Goal: Task Accomplishment & Management: Manage account settings

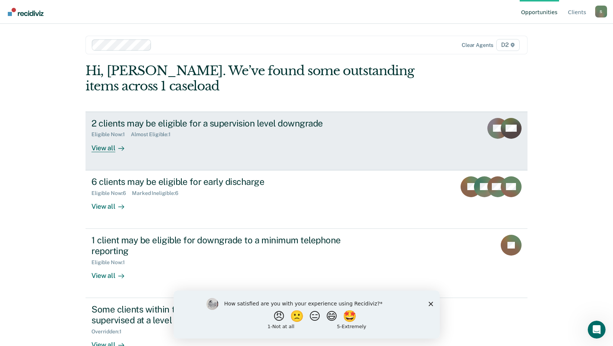
click at [104, 149] on div "View all" at bounding box center [112, 145] width 42 height 15
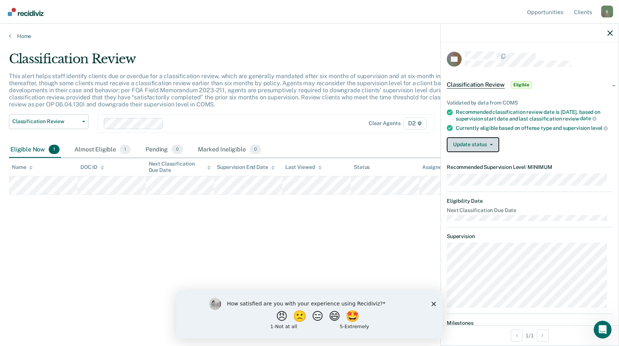
click at [490, 151] on button "Update status" at bounding box center [473, 144] width 52 height 15
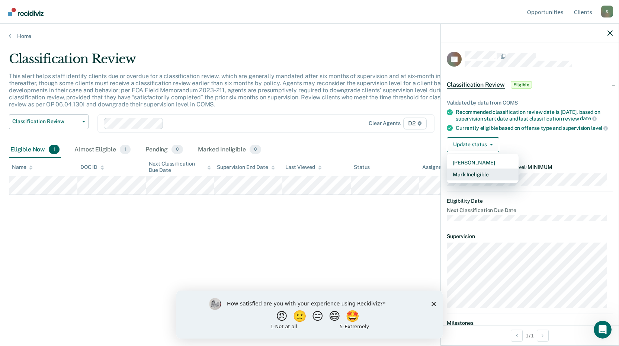
click at [484, 180] on button "Mark Ineligible" at bounding box center [483, 174] width 72 height 12
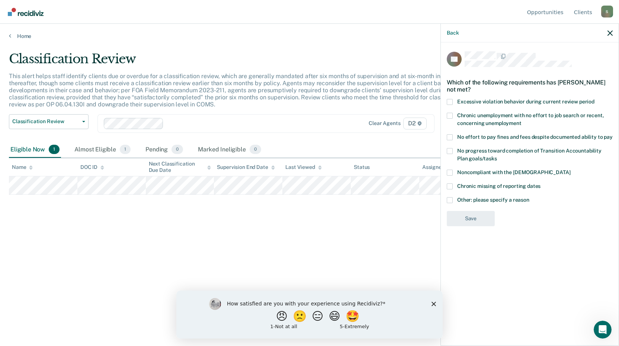
click at [448, 197] on span at bounding box center [450, 200] width 6 height 6
click at [529, 197] on input "Other: please specify a reason" at bounding box center [529, 197] width 0 height 0
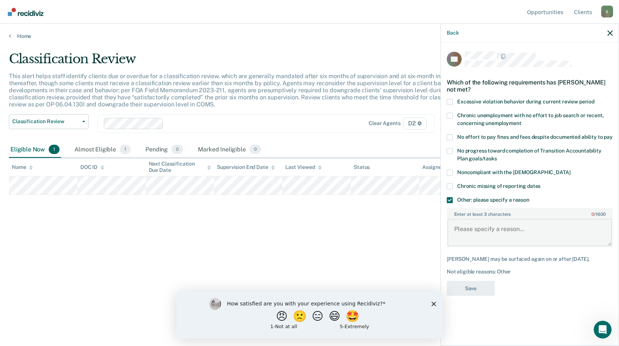
click at [468, 221] on textarea "Enter at least 3 characters 0 / 1600" at bounding box center [529, 233] width 164 height 28
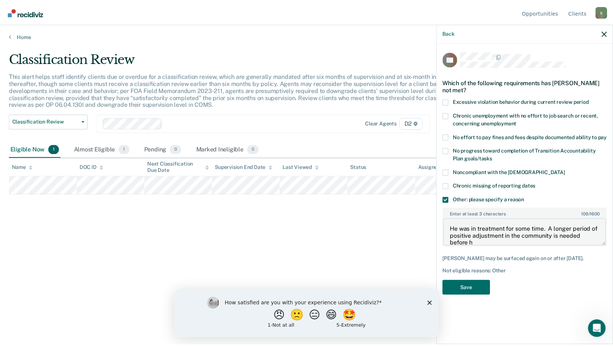
scroll to position [1, 0]
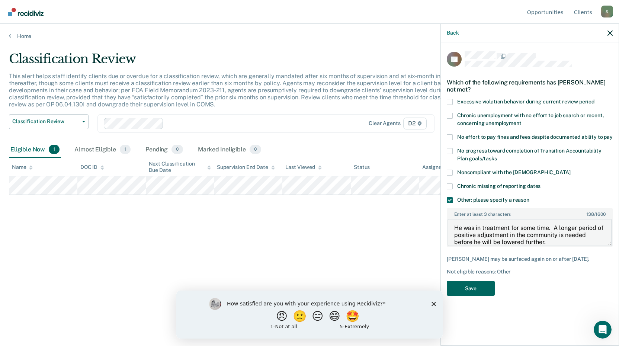
type textarea "He was in treatment for some time. A longer period of positive adjustment in th…"
click at [475, 281] on button "Save" at bounding box center [471, 288] width 48 height 15
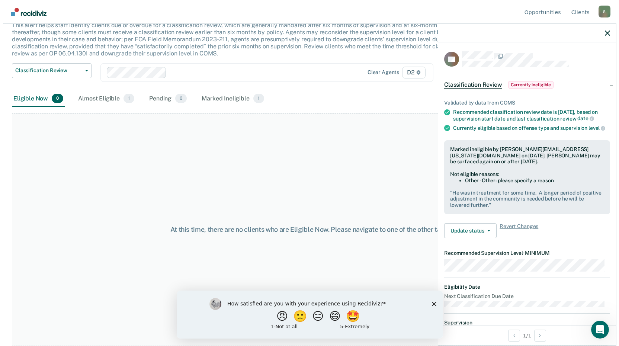
scroll to position [0, 0]
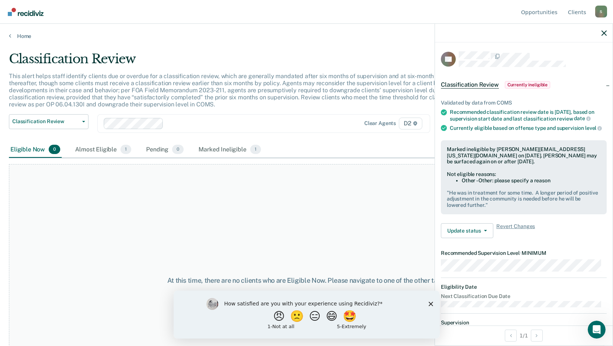
click at [334, 48] on main "Classification Review This alert helps staff identify clients due or overdue fo…" at bounding box center [306, 191] width 613 height 304
click at [17, 35] on link "Home" at bounding box center [306, 36] width 595 height 7
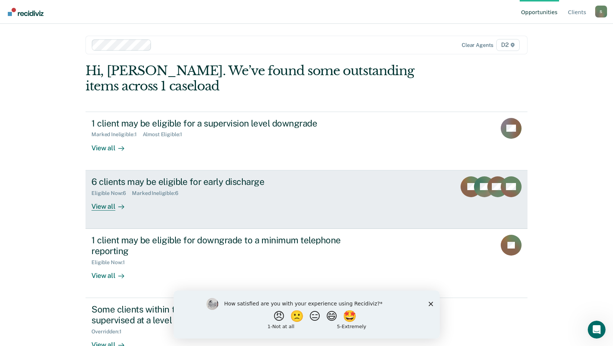
click at [107, 207] on div "View all" at bounding box center [112, 203] width 42 height 15
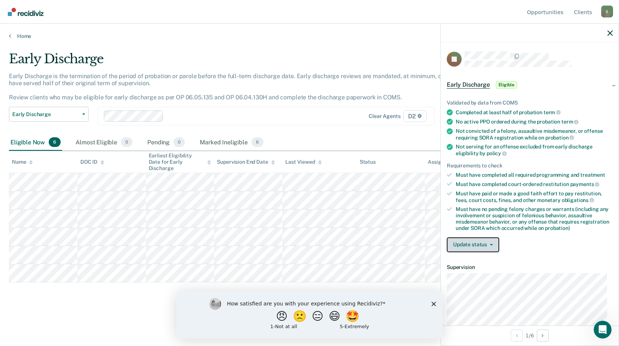
click at [476, 244] on button "Update status" at bounding box center [473, 244] width 52 height 15
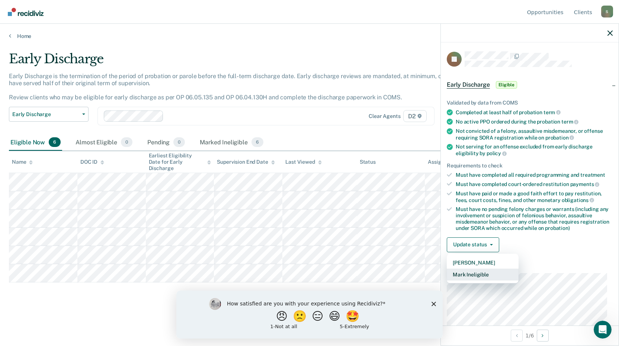
click at [479, 271] on button "Mark Ineligible" at bounding box center [483, 274] width 72 height 12
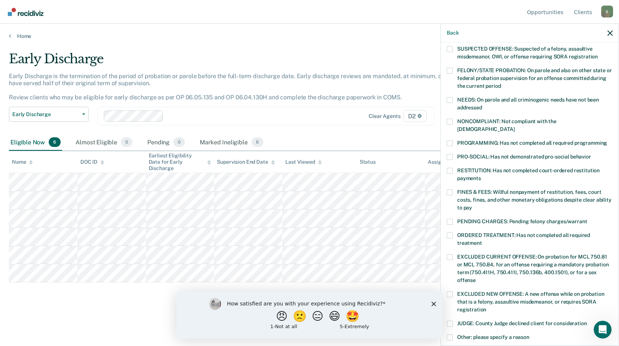
scroll to position [37, 0]
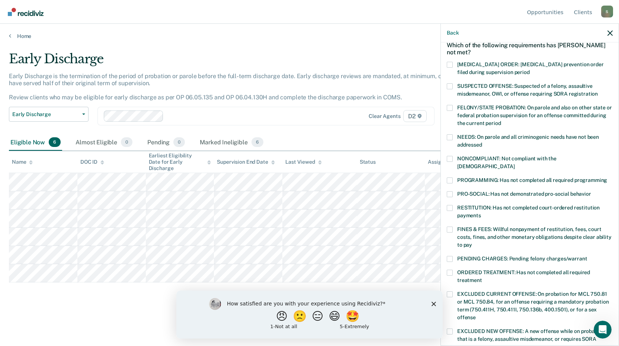
click at [450, 160] on span at bounding box center [450, 159] width 6 height 6
click at [514, 164] on input "NONCOMPLIANT: Not compliant with the [DEMOGRAPHIC_DATA]" at bounding box center [514, 164] width 0 height 0
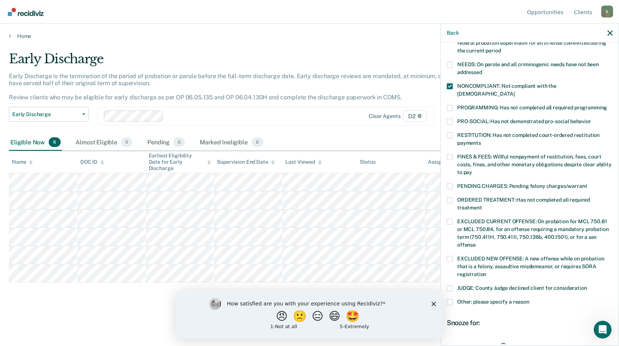
scroll to position [112, 0]
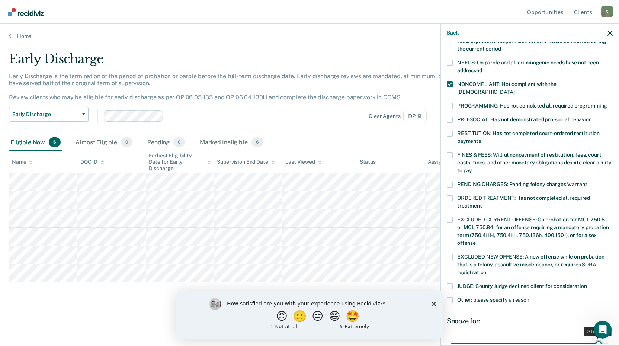
drag, startPoint x: 500, startPoint y: 332, endPoint x: 593, endPoint y: 337, distance: 93.5
click at [593, 337] on input "range" at bounding box center [529, 343] width 157 height 13
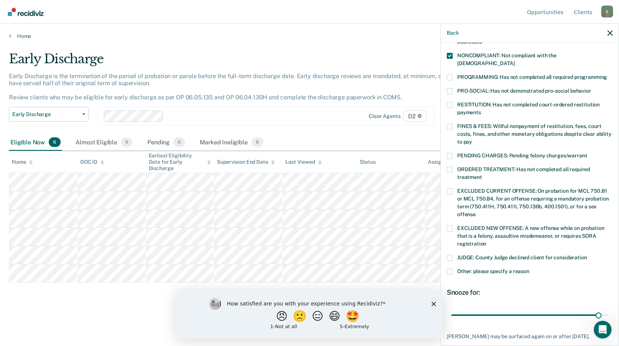
scroll to position [171, 0]
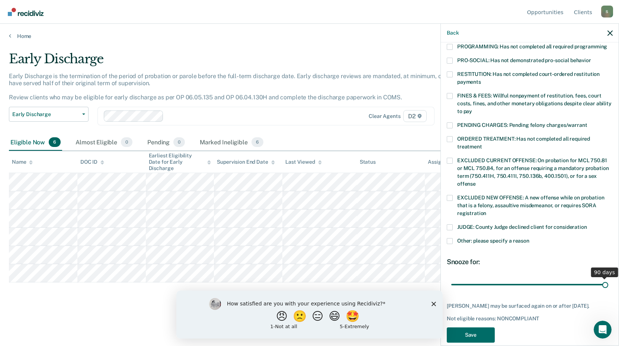
drag, startPoint x: 595, startPoint y: 276, endPoint x: 602, endPoint y: 277, distance: 7.8
type input "90"
click at [602, 278] on input "range" at bounding box center [529, 284] width 157 height 13
click at [460, 327] on button "Save" at bounding box center [471, 334] width 48 height 15
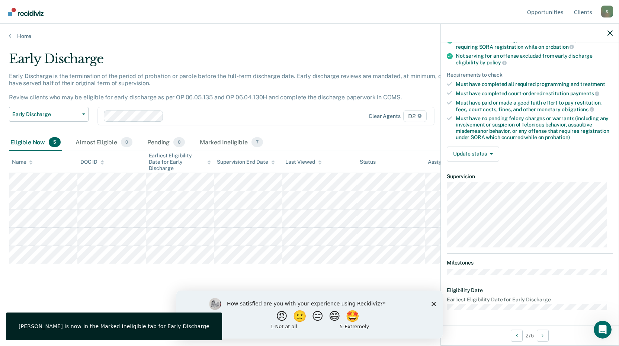
scroll to position [90, 0]
click at [494, 150] on button "Update status" at bounding box center [473, 154] width 52 height 15
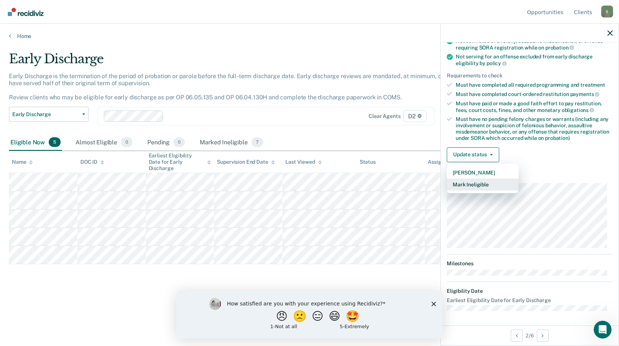
click at [483, 182] on button "Mark Ineligible" at bounding box center [483, 184] width 72 height 12
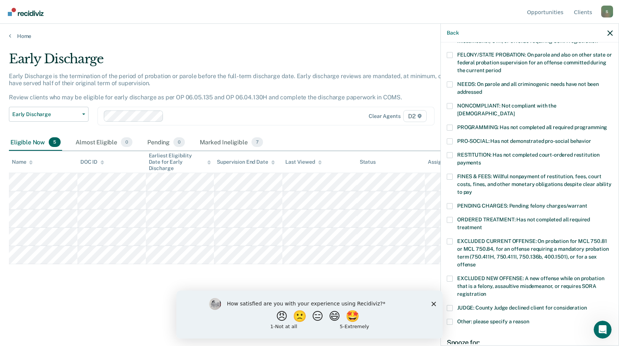
click at [451, 174] on span at bounding box center [450, 177] width 6 height 6
click at [472, 189] on input "FINES & FEES: Willful nonpayment of restitution, fees, court costs, fines, and …" at bounding box center [472, 189] width 0 height 0
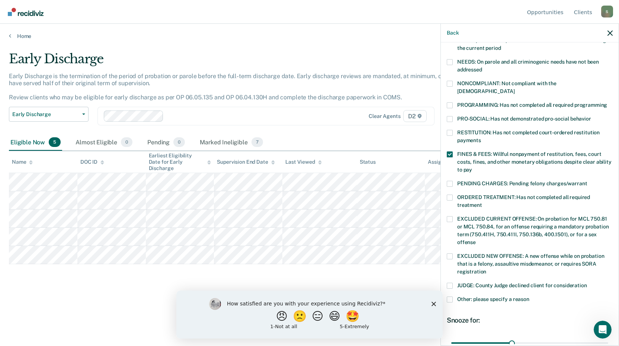
scroll to position [174, 0]
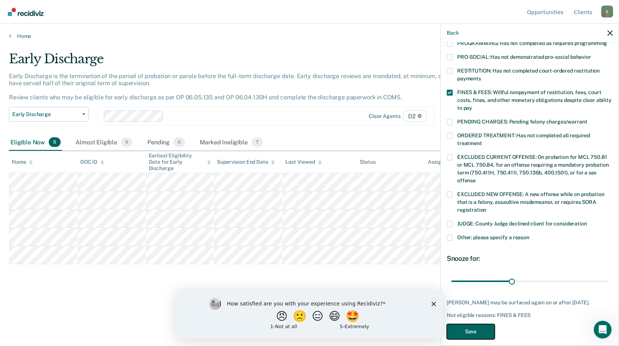
click at [482, 326] on button "Save" at bounding box center [471, 331] width 48 height 15
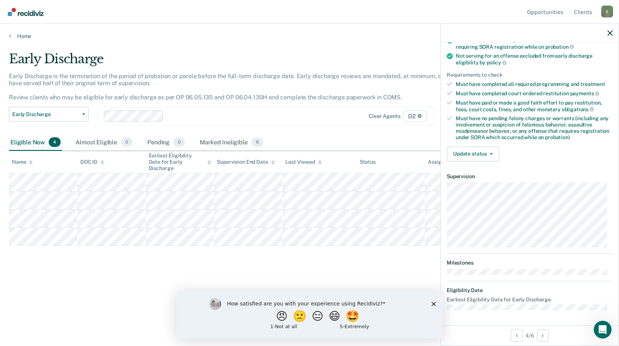
scroll to position [90, 0]
click at [491, 155] on button "Update status" at bounding box center [473, 154] width 52 height 15
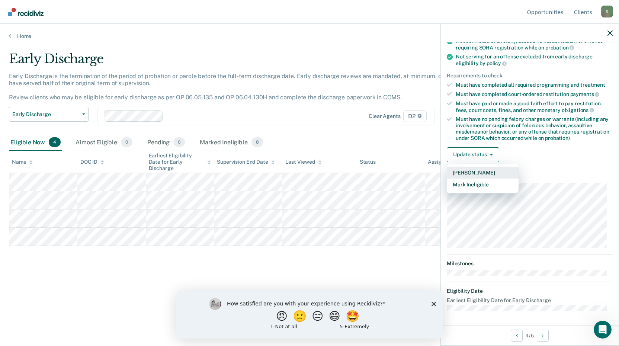
click at [478, 171] on button "[PERSON_NAME]" at bounding box center [483, 173] width 72 height 12
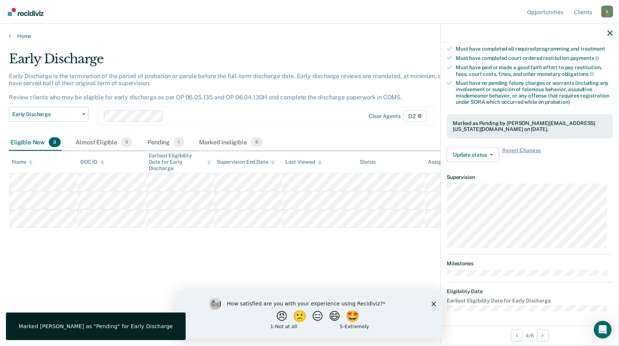
scroll to position [161, 0]
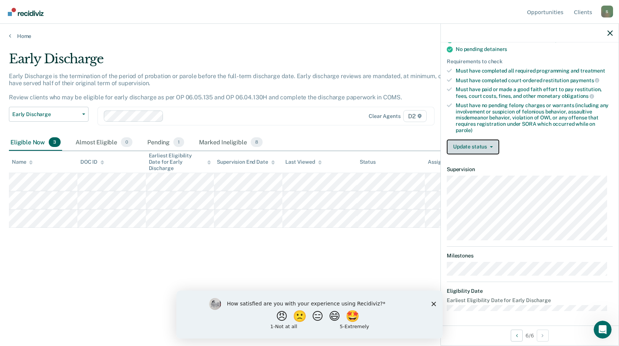
click at [490, 149] on button "Update status" at bounding box center [473, 146] width 52 height 15
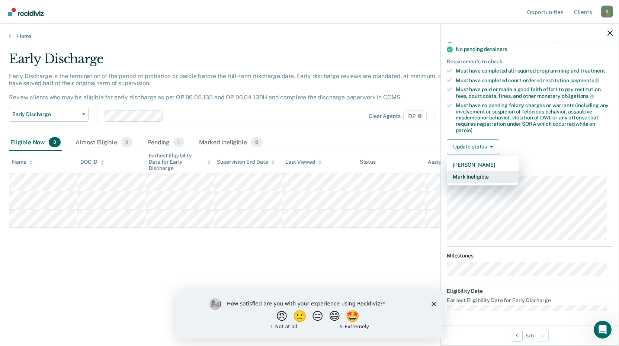
click at [478, 175] on button "Mark Ineligible" at bounding box center [483, 177] width 72 height 12
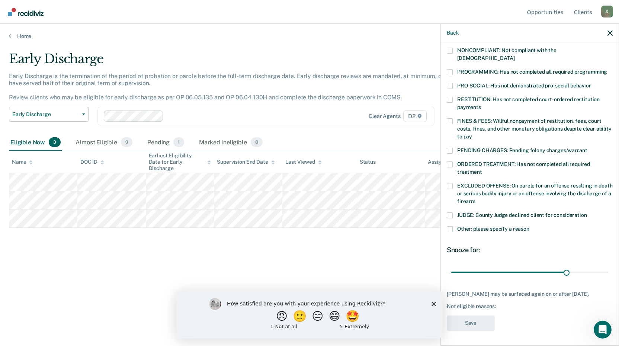
scroll to position [143, 0]
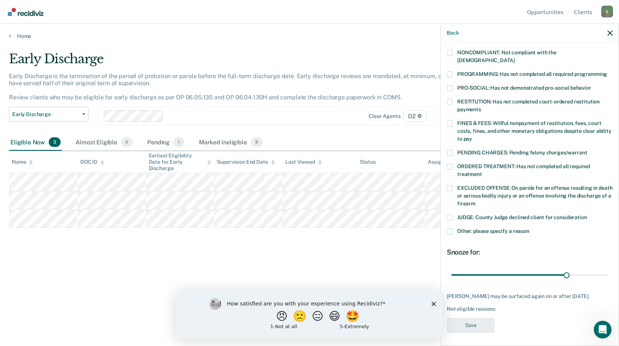
click at [452, 56] on label "NONCOMPLIANT: Not compliant with the [DEMOGRAPHIC_DATA]" at bounding box center [530, 58] width 166 height 16
click at [514, 58] on input "NONCOMPLIANT: Not compliant with the [DEMOGRAPHIC_DATA]" at bounding box center [514, 58] width 0 height 0
click at [451, 120] on span at bounding box center [450, 123] width 6 height 6
click at [472, 136] on input "FINES & FEES: Willful nonpayment of restitution, fees, court costs, fines, and …" at bounding box center [472, 136] width 0 height 0
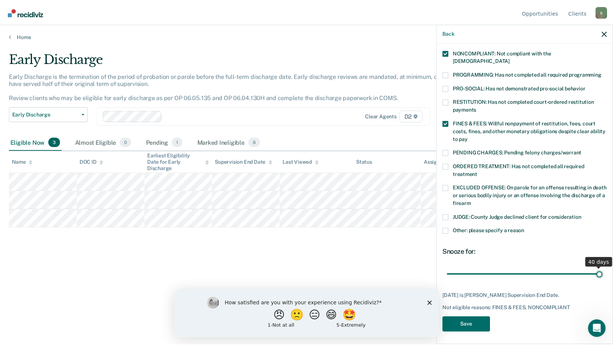
scroll to position [137, 0]
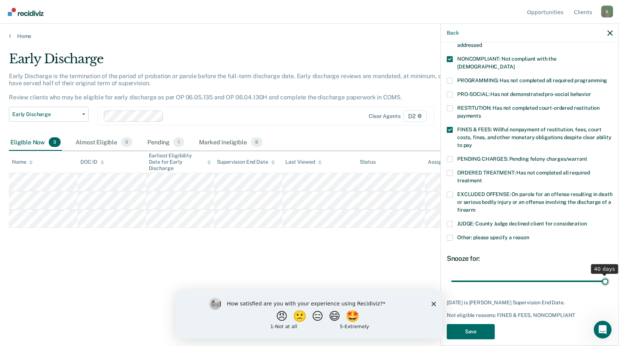
drag, startPoint x: 561, startPoint y: 265, endPoint x: 601, endPoint y: 266, distance: 39.8
type input "40"
click at [601, 274] on input "range" at bounding box center [529, 280] width 157 height 13
click at [481, 324] on button "Save" at bounding box center [471, 331] width 48 height 15
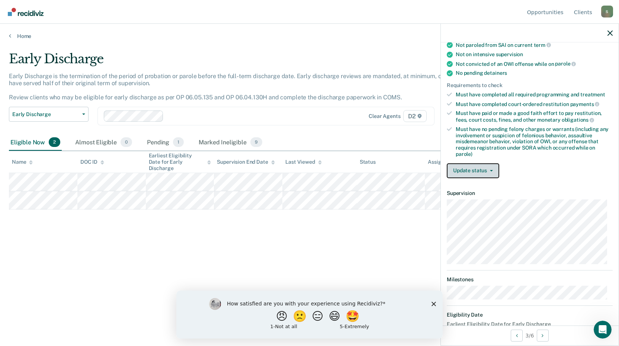
click at [491, 168] on button "Update status" at bounding box center [473, 170] width 52 height 15
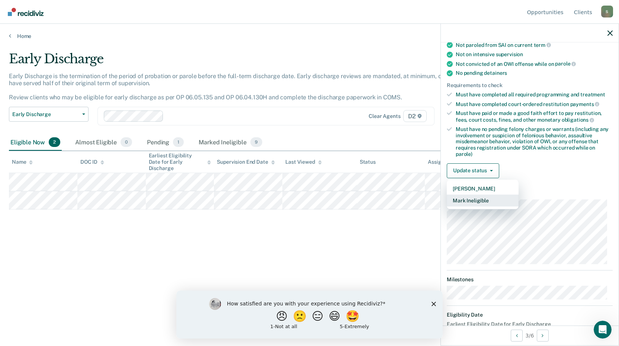
click at [479, 200] on button "Mark Ineligible" at bounding box center [483, 200] width 72 height 12
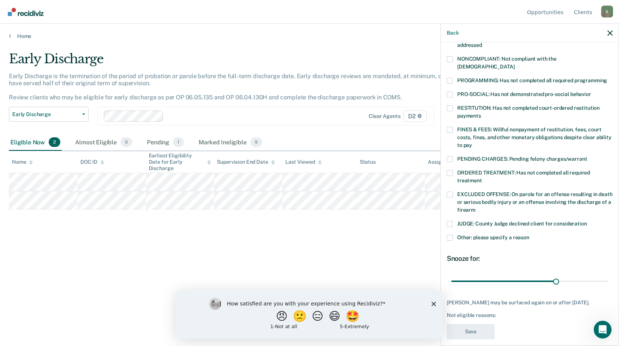
click at [450, 127] on span at bounding box center [450, 130] width 6 height 6
click at [472, 142] on input "FINES & FEES: Willful nonpayment of restitution, fees, court costs, fines, and …" at bounding box center [472, 142] width 0 height 0
type input "30"
click at [551, 274] on input "range" at bounding box center [529, 280] width 157 height 13
click at [479, 334] on button "Save" at bounding box center [471, 331] width 48 height 15
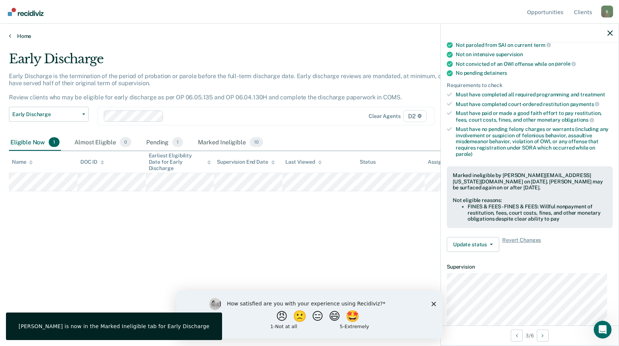
click at [27, 38] on link "Home" at bounding box center [309, 36] width 601 height 7
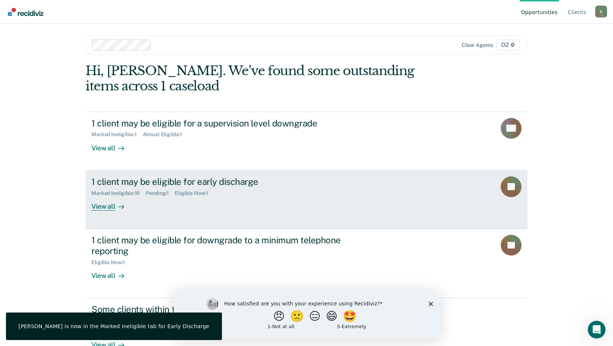
scroll to position [21, 0]
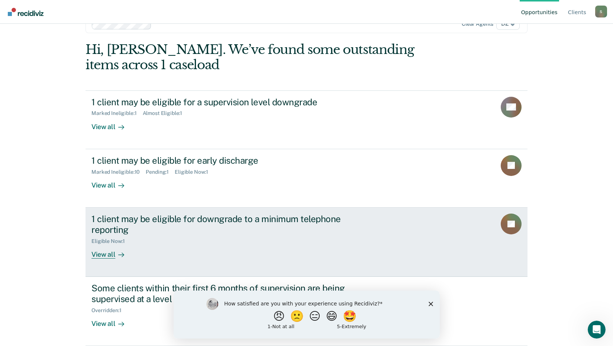
click at [102, 256] on div "View all" at bounding box center [112, 251] width 42 height 15
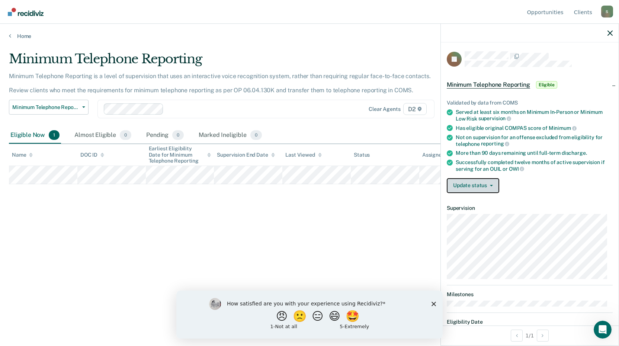
click at [490, 185] on icon "button" at bounding box center [491, 185] width 3 height 1
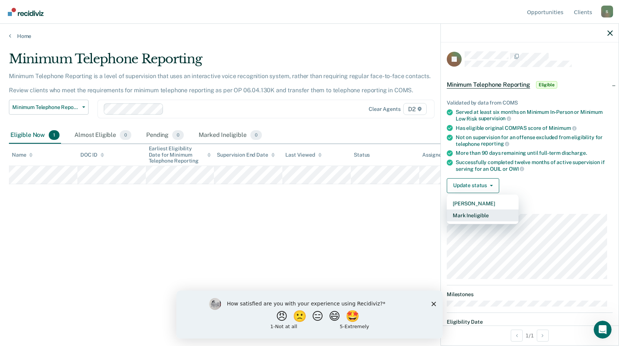
click at [472, 212] on button "Mark Ineligible" at bounding box center [483, 215] width 72 height 12
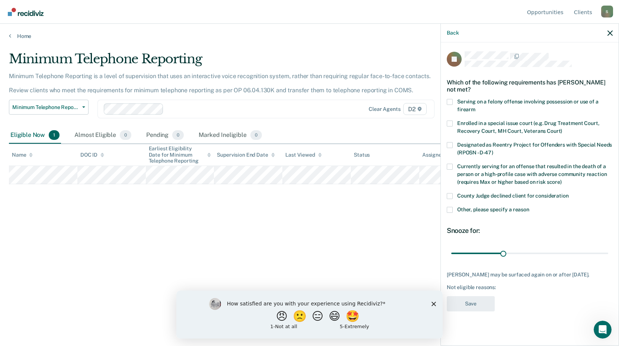
click at [450, 196] on span at bounding box center [450, 196] width 6 height 6
click at [569, 193] on input "County Judge declined client for consideration" at bounding box center [569, 193] width 0 height 0
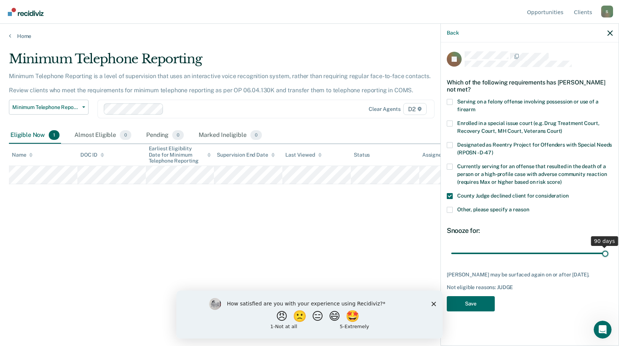
drag, startPoint x: 504, startPoint y: 252, endPoint x: 621, endPoint y: 273, distance: 118.9
type input "90"
click at [608, 260] on input "range" at bounding box center [529, 253] width 157 height 13
drag, startPoint x: 458, startPoint y: 298, endPoint x: 466, endPoint y: 304, distance: 9.6
click at [459, 299] on button "Save" at bounding box center [471, 303] width 48 height 15
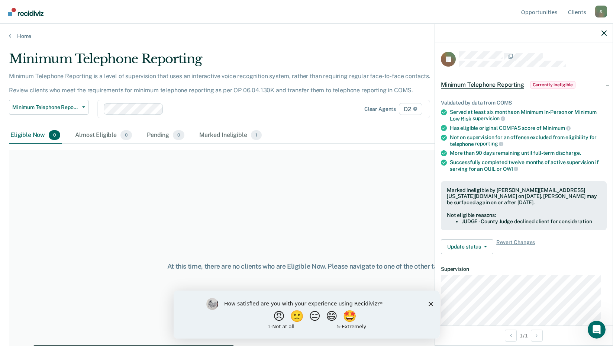
click at [431, 304] on polygon "Close survey" at bounding box center [430, 303] width 4 height 4
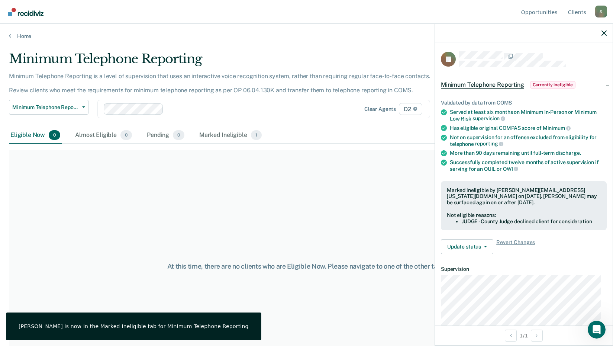
click at [313, 42] on main "Minimum Telephone Reporting Minimum Telephone Reporting is a level of supervisi…" at bounding box center [306, 191] width 613 height 304
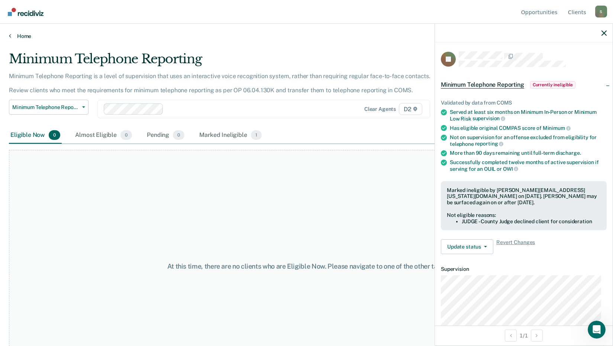
click at [27, 33] on link "Home" at bounding box center [306, 36] width 595 height 7
